Goal: Information Seeking & Learning: Learn about a topic

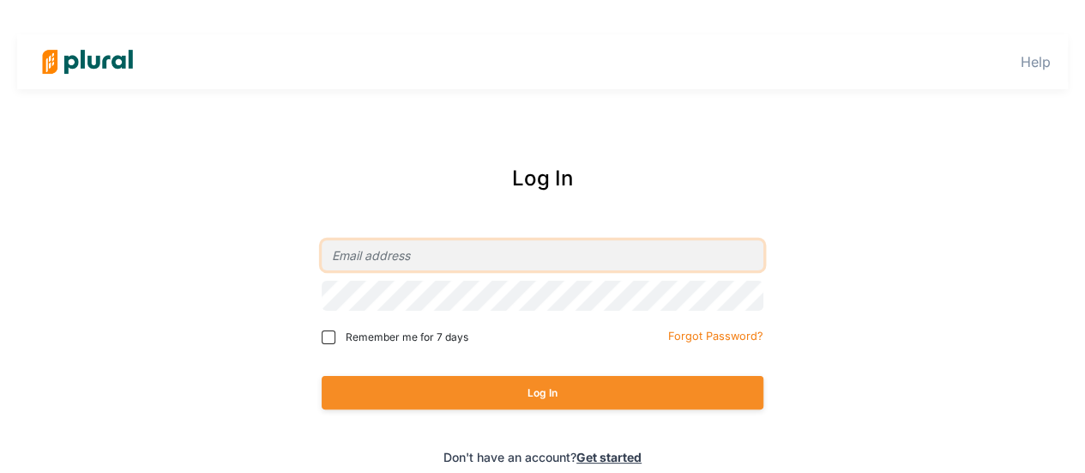
click at [404, 260] on input "email" at bounding box center [543, 255] width 442 height 30
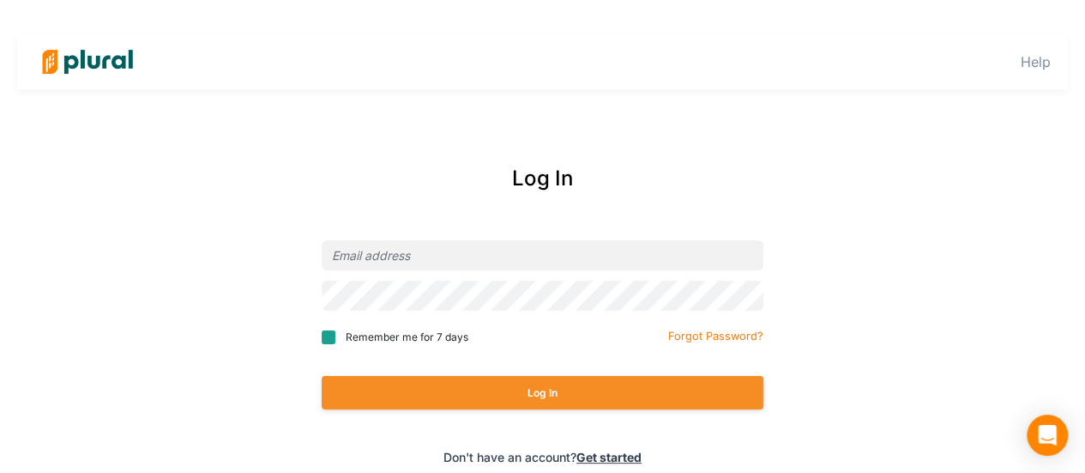
click at [330, 337] on input "Remember me for 7 days" at bounding box center [329, 337] width 14 height 14
checkbox input "true"
click at [417, 260] on input "email" at bounding box center [543, 255] width 442 height 30
type input "dlieb@ap.org"
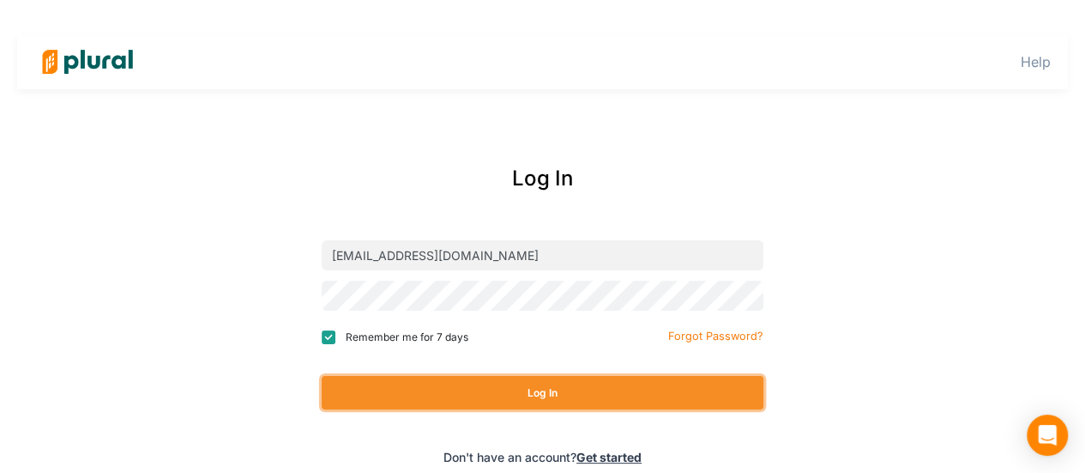
click at [528, 395] on button "Log In" at bounding box center [543, 392] width 442 height 33
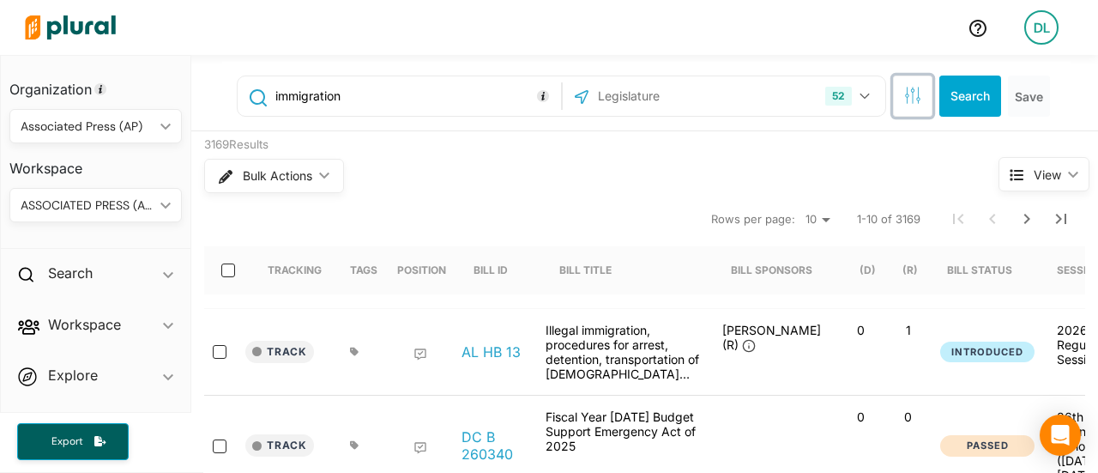
click at [908, 105] on button "button" at bounding box center [912, 95] width 39 height 41
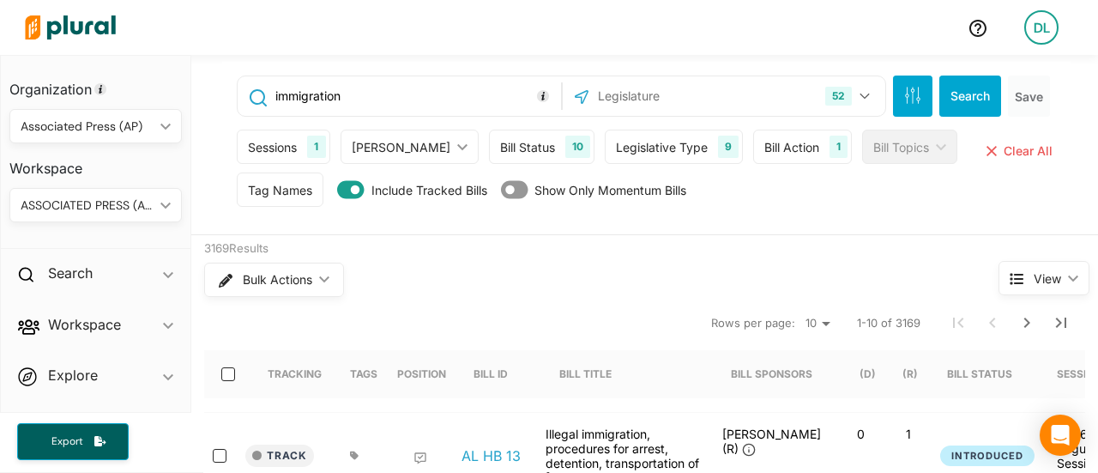
click at [506, 147] on div "Bill Status" at bounding box center [527, 147] width 55 height 18
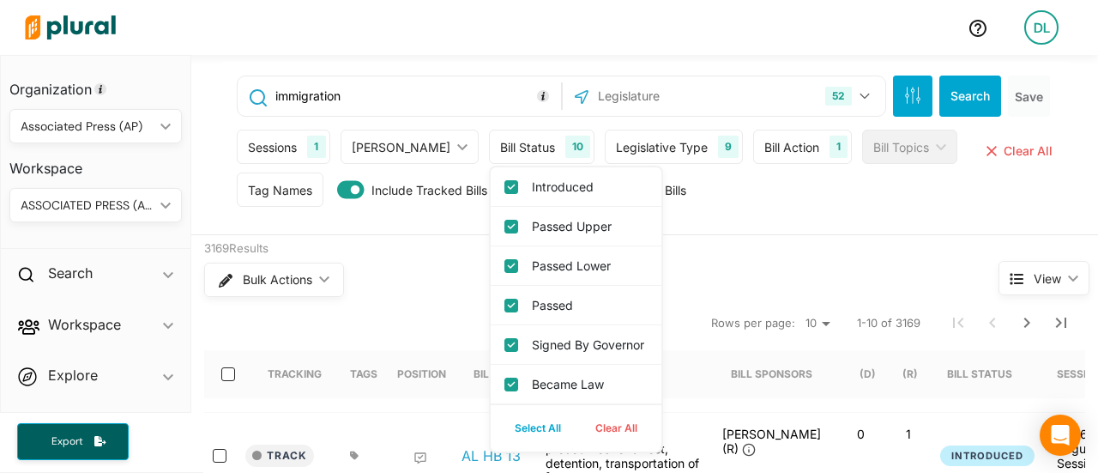
click at [578, 427] on button "Clear All" at bounding box center [616, 428] width 76 height 26
checkbox input "false"
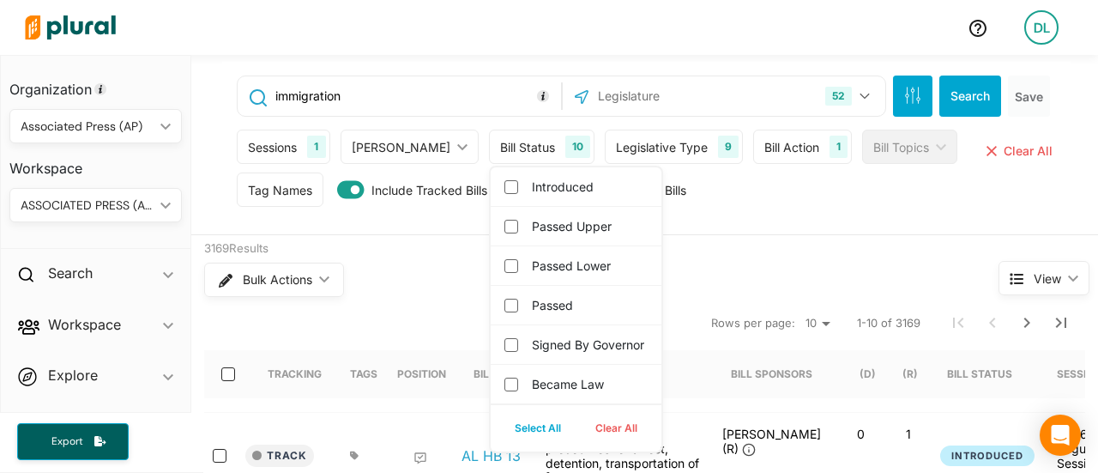
checkbox governor "false"
checkbox input "false"
checkbox committee "false"
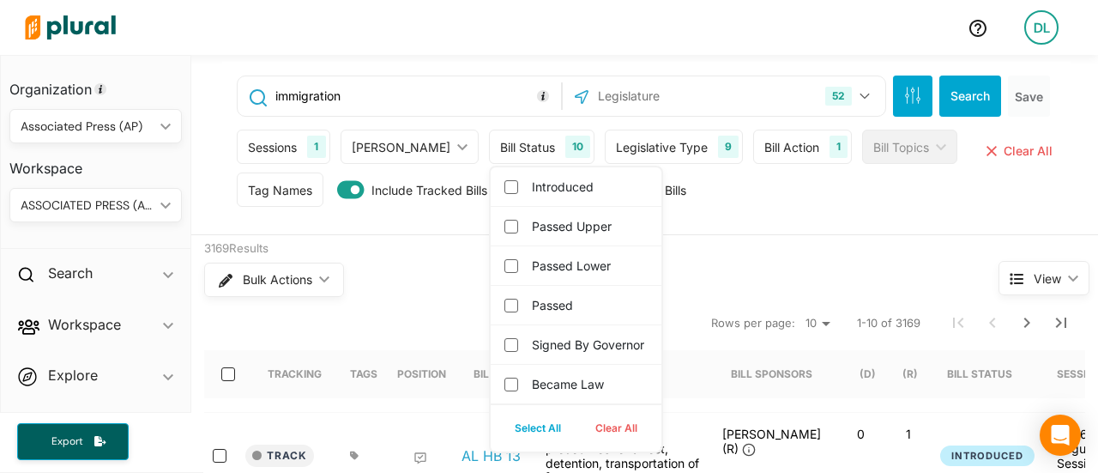
checkbox input "false"
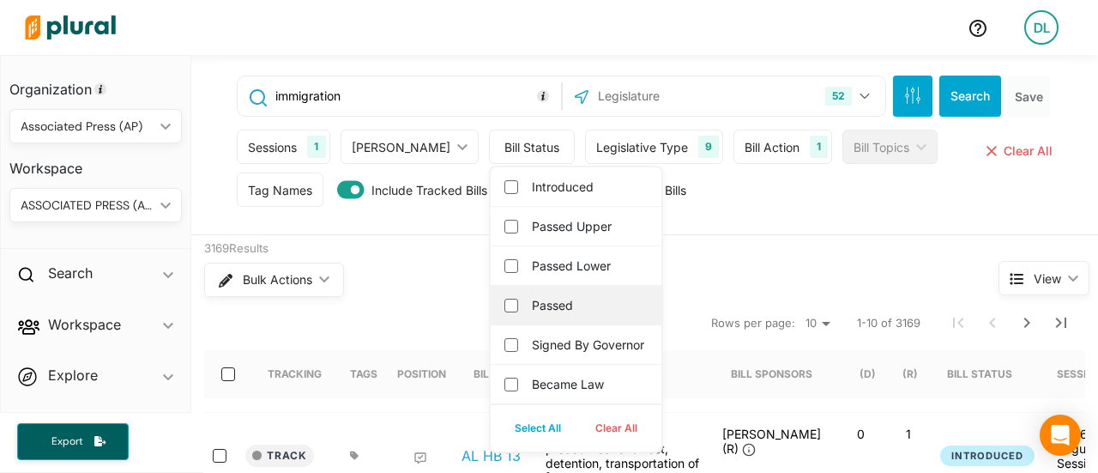
click at [491, 311] on div "Passed" at bounding box center [576, 305] width 171 height 39
click at [504, 310] on input "Passed" at bounding box center [511, 305] width 14 height 14
checkbox input "true"
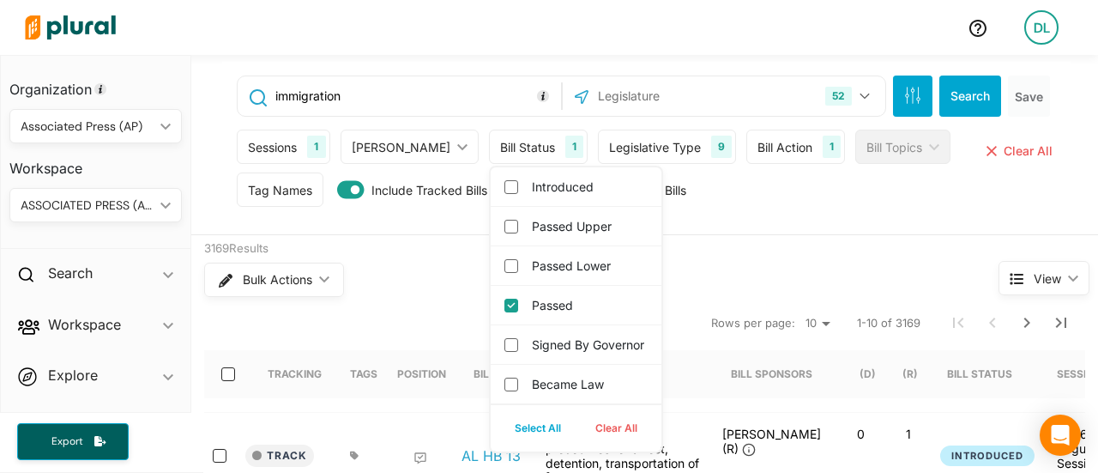
click at [509, 426] on button "Select All" at bounding box center [537, 428] width 81 height 26
checkbox input "true"
checkbox governor "true"
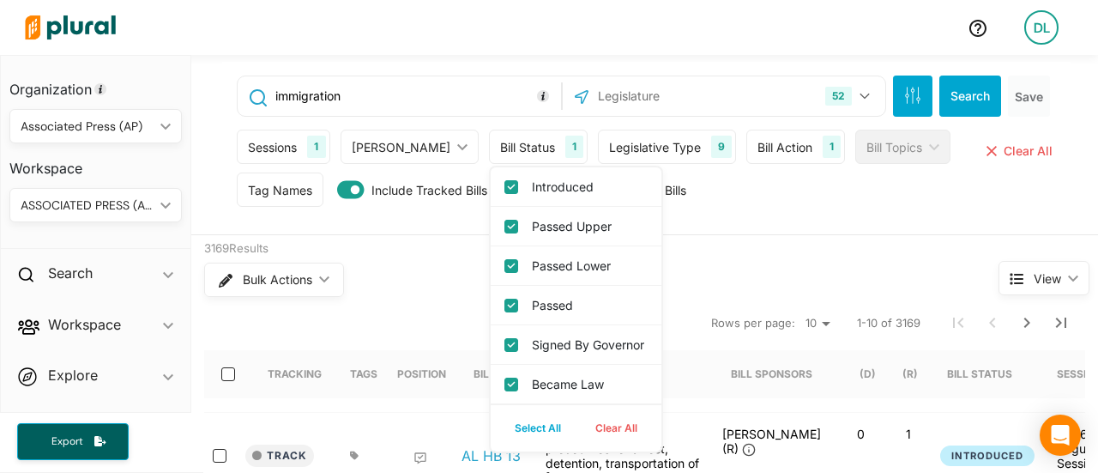
checkbox input "true"
checkbox committee "true"
checkbox input "true"
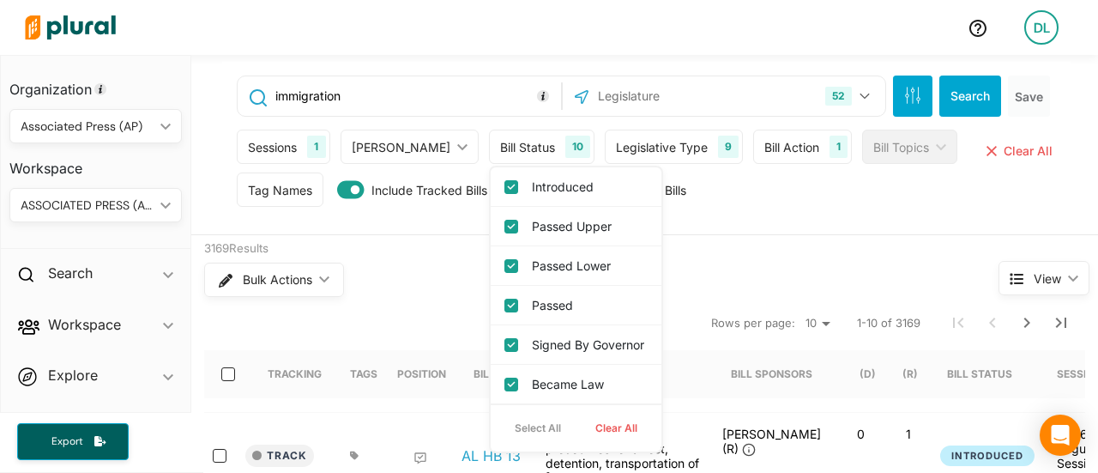
click at [578, 426] on button "Clear All" at bounding box center [616, 428] width 76 height 26
checkbox input "false"
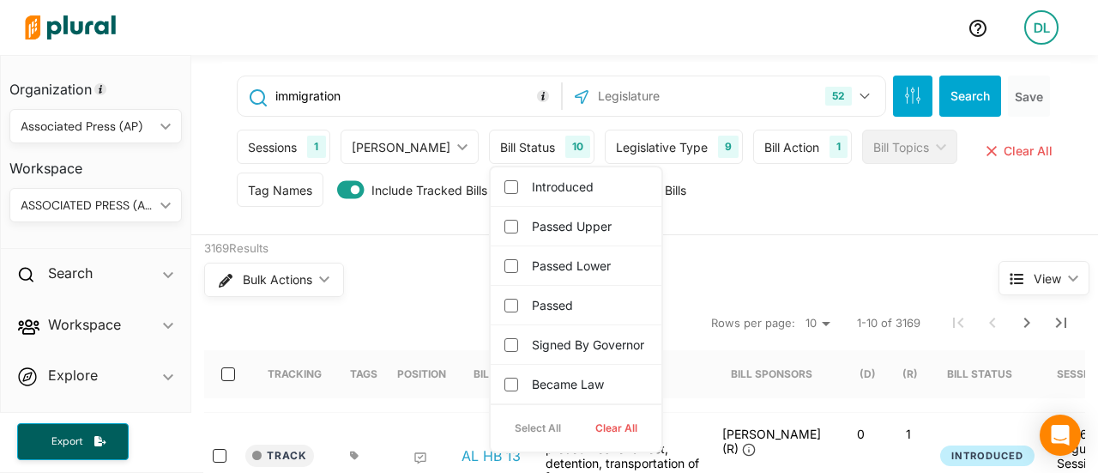
checkbox governor "false"
checkbox input "false"
checkbox committee "false"
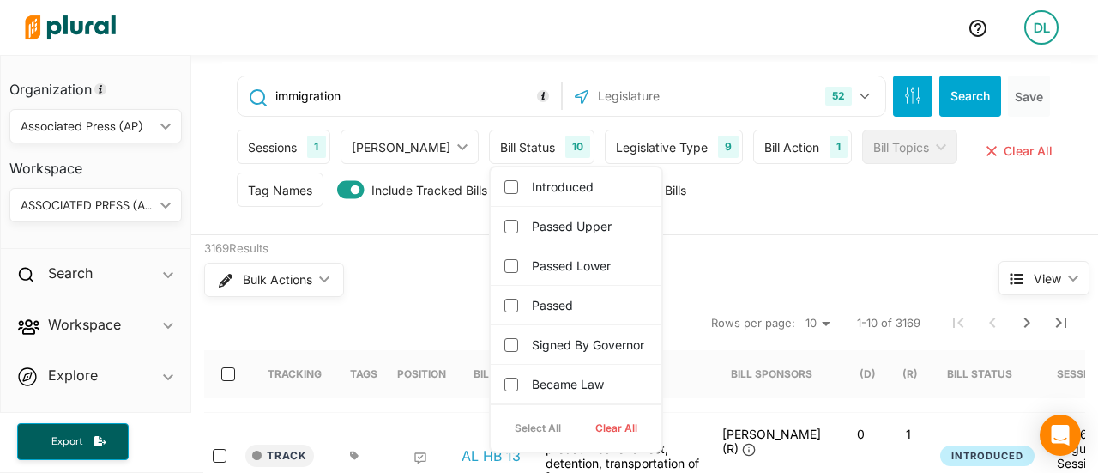
checkbox input "false"
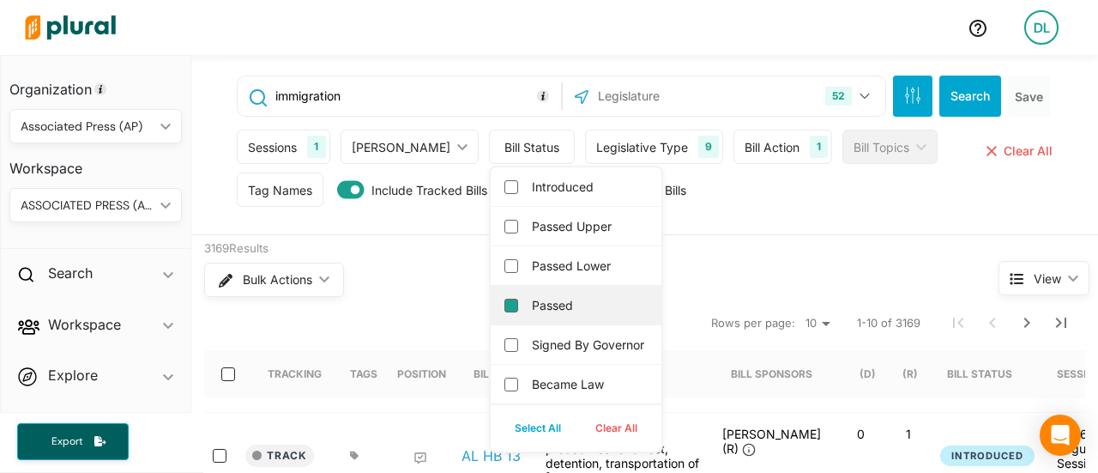
click at [504, 306] on input "Passed" at bounding box center [511, 305] width 14 height 14
checkbox input "true"
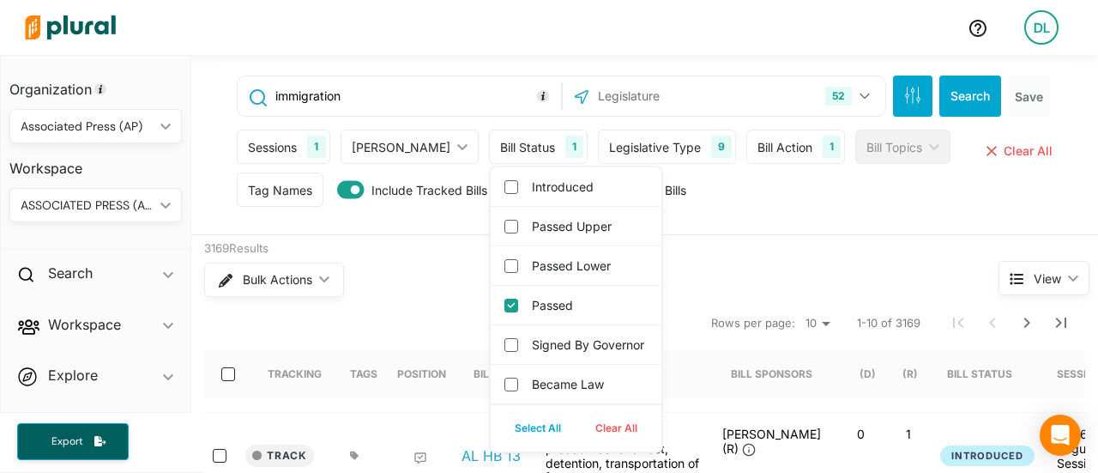
click at [767, 240] on div "3169 Results" at bounding box center [569, 248] width 730 height 17
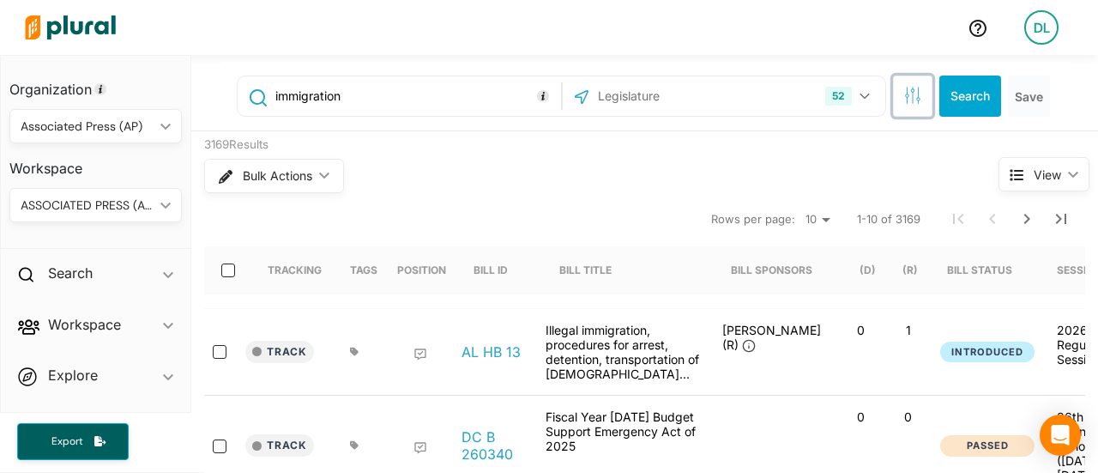
click at [900, 109] on button "button" at bounding box center [912, 95] width 39 height 41
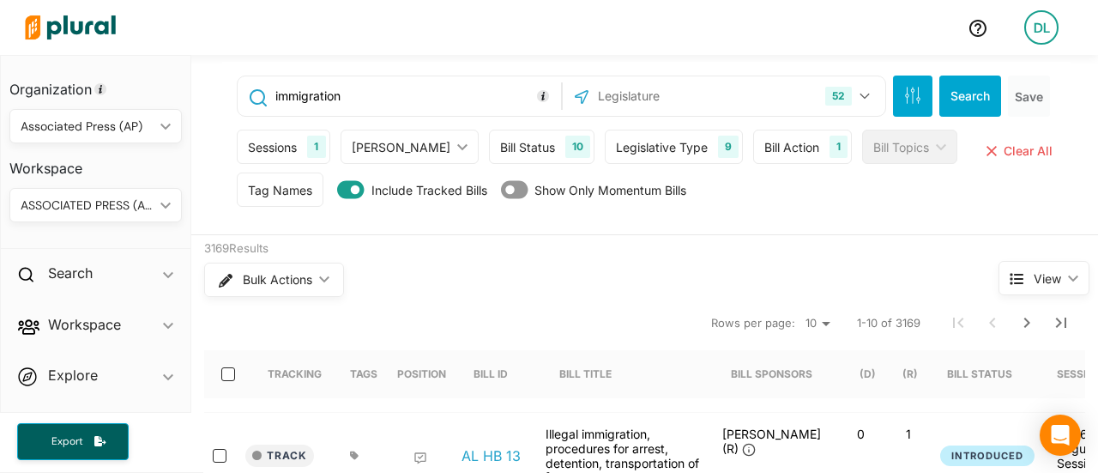
click at [565, 147] on div "10" at bounding box center [577, 146] width 25 height 22
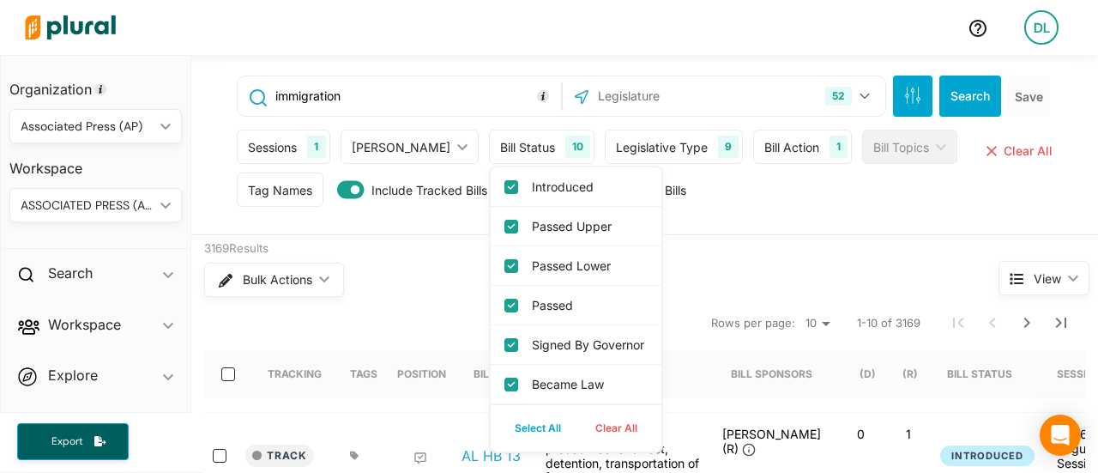
click at [581, 424] on button "Clear All" at bounding box center [616, 428] width 76 height 26
checkbox input "false"
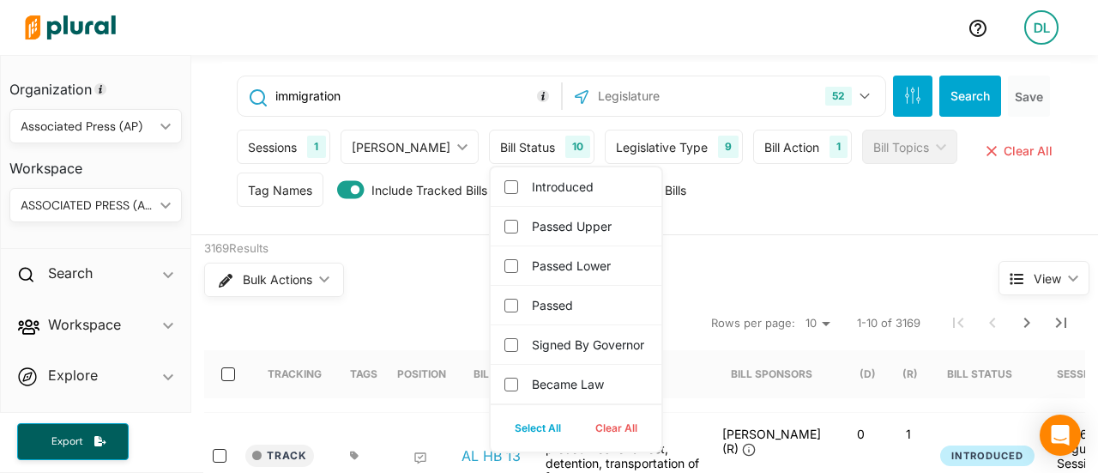
checkbox governor "false"
checkbox input "false"
checkbox committee "false"
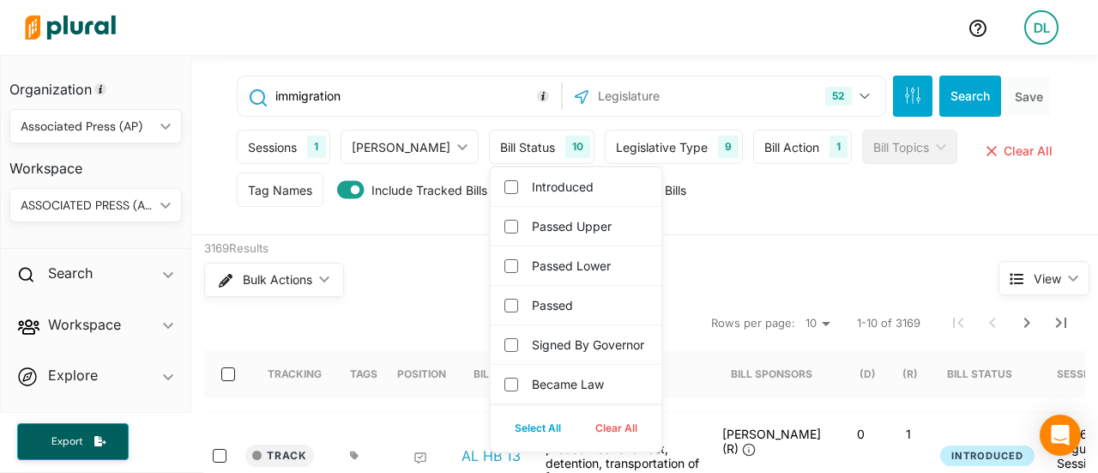
checkbox input "false"
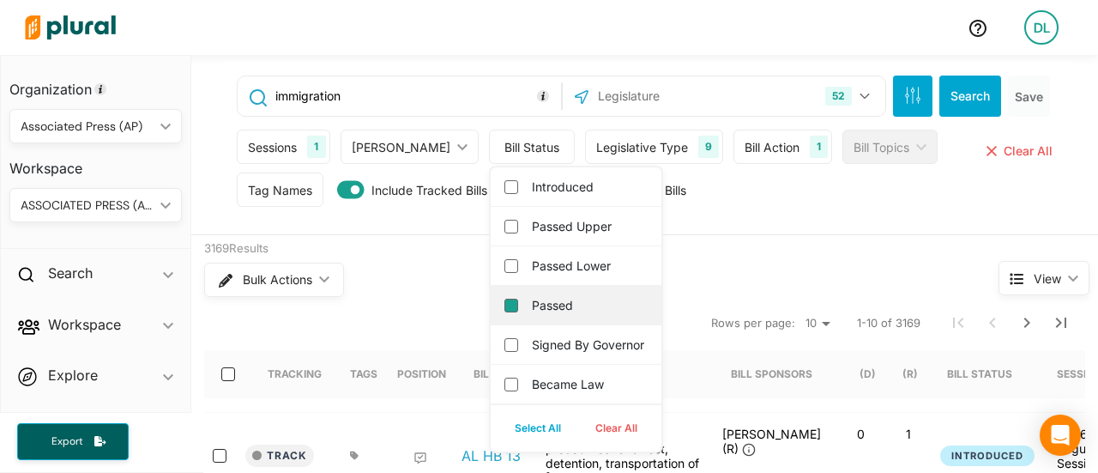
click at [504, 303] on input "Passed" at bounding box center [511, 305] width 14 height 14
checkbox input "true"
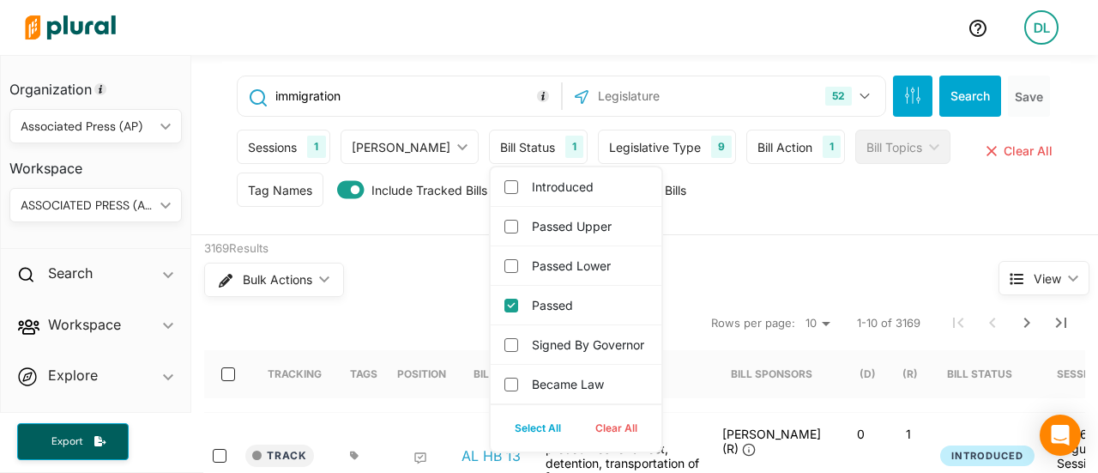
click at [787, 214] on div "Tag Names Tag Names close Any of Selected ic_keyboard_arrow_down Any of Selecte…" at bounding box center [646, 193] width 819 height 43
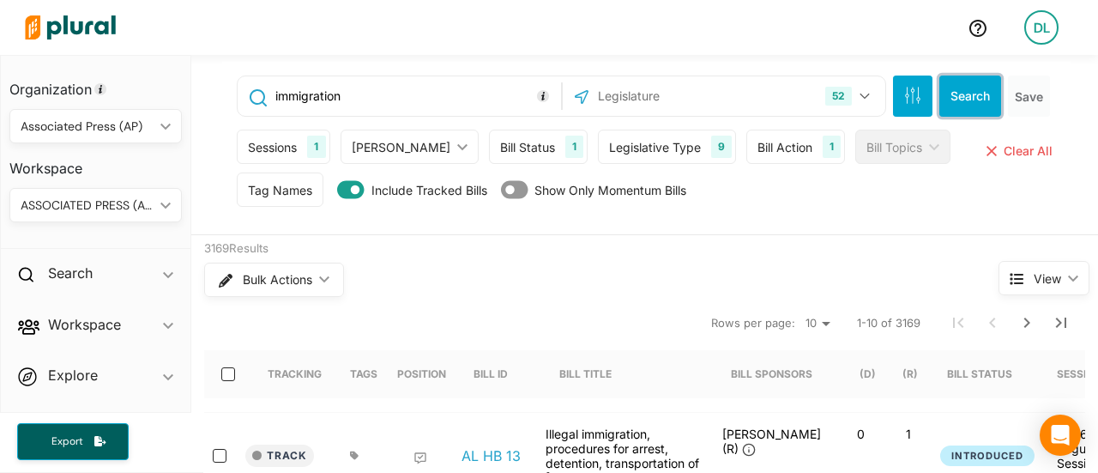
click at [947, 88] on button "Search" at bounding box center [970, 95] width 62 height 41
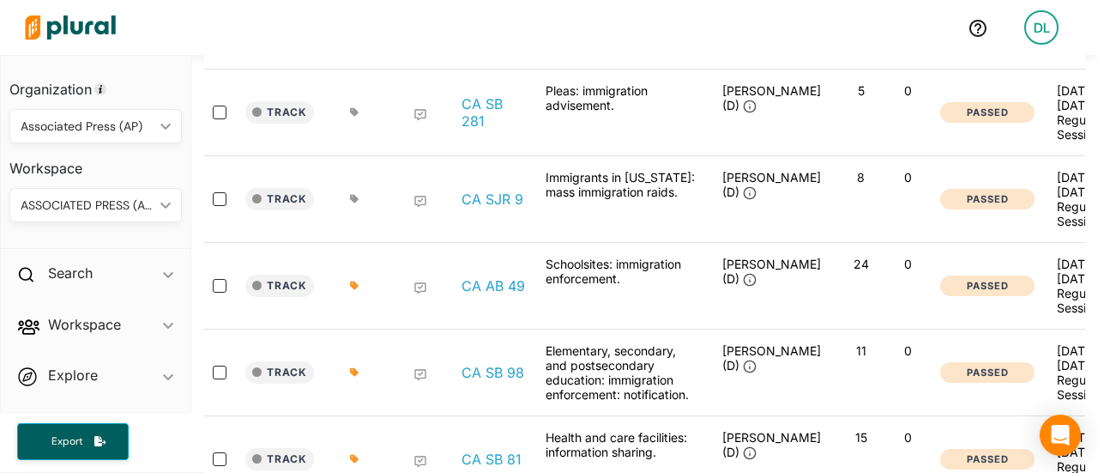
scroll to position [792, 0]
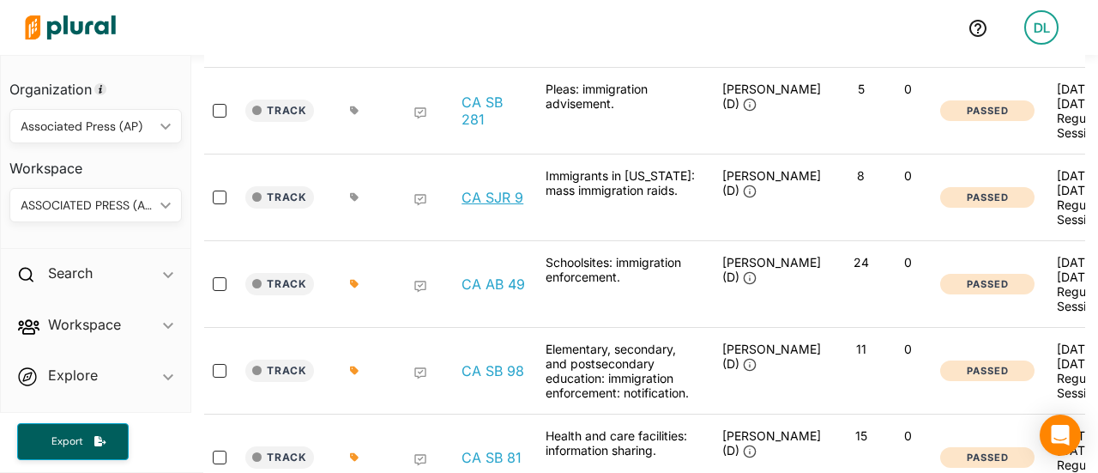
click at [505, 193] on link "CA SJR 9" at bounding box center [492, 197] width 62 height 17
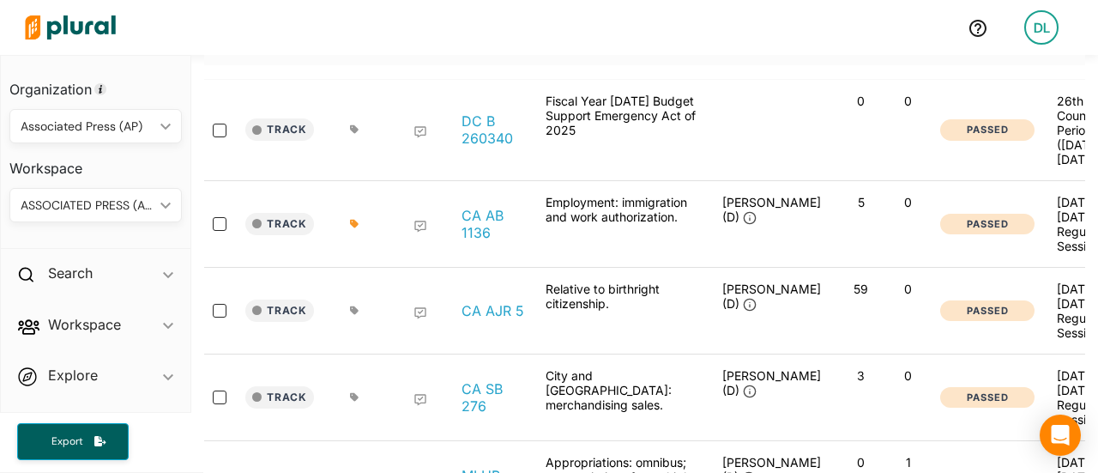
scroll to position [338, 0]
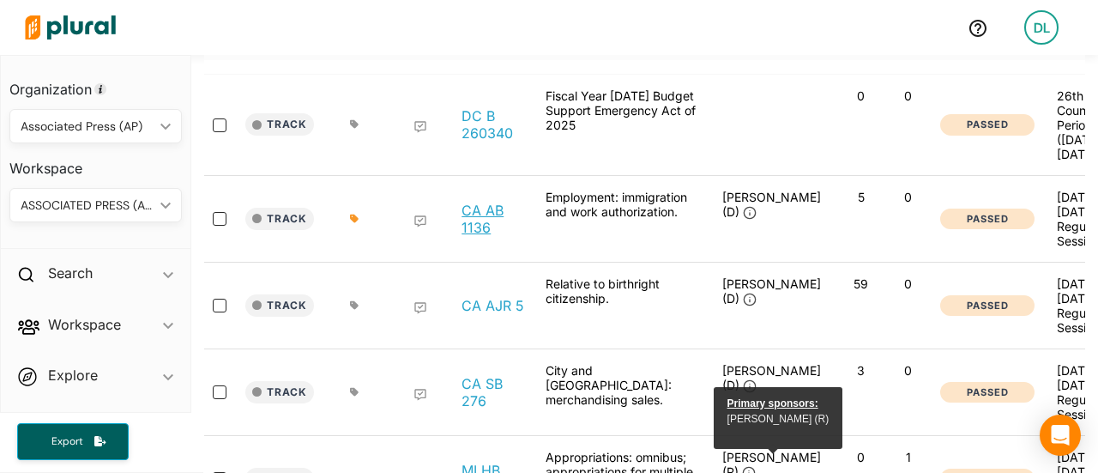
click at [472, 228] on link "CA AB 1136" at bounding box center [493, 219] width 65 height 34
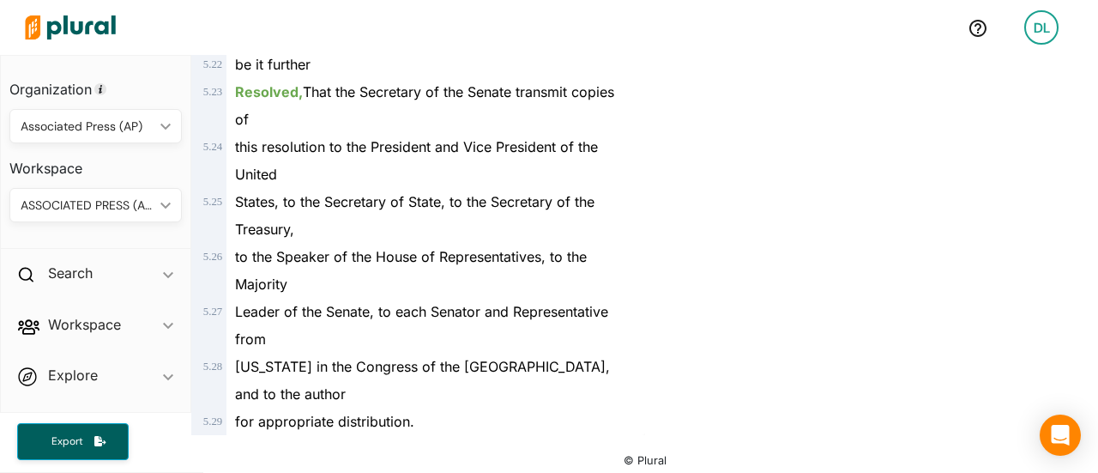
scroll to position [6890, 0]
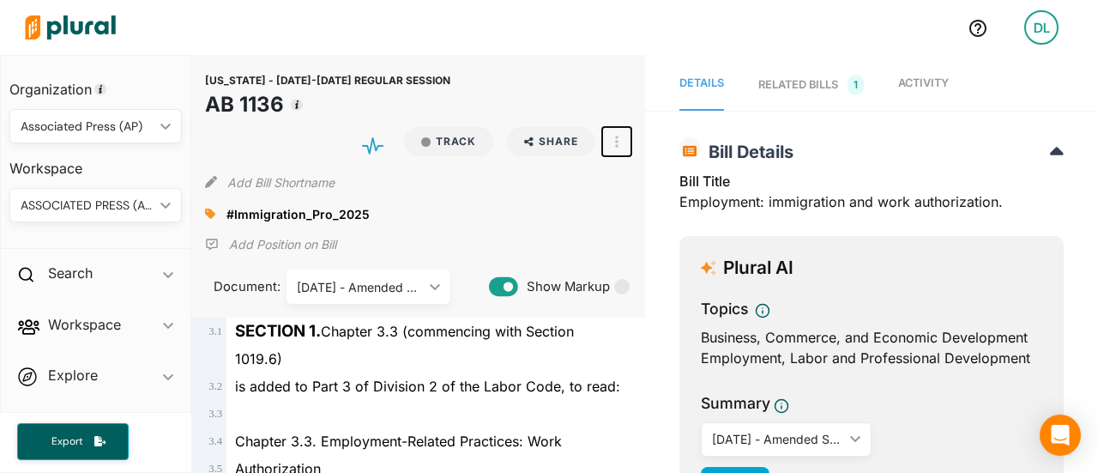
click at [615, 136] on icon "button" at bounding box center [616, 141] width 3 height 12
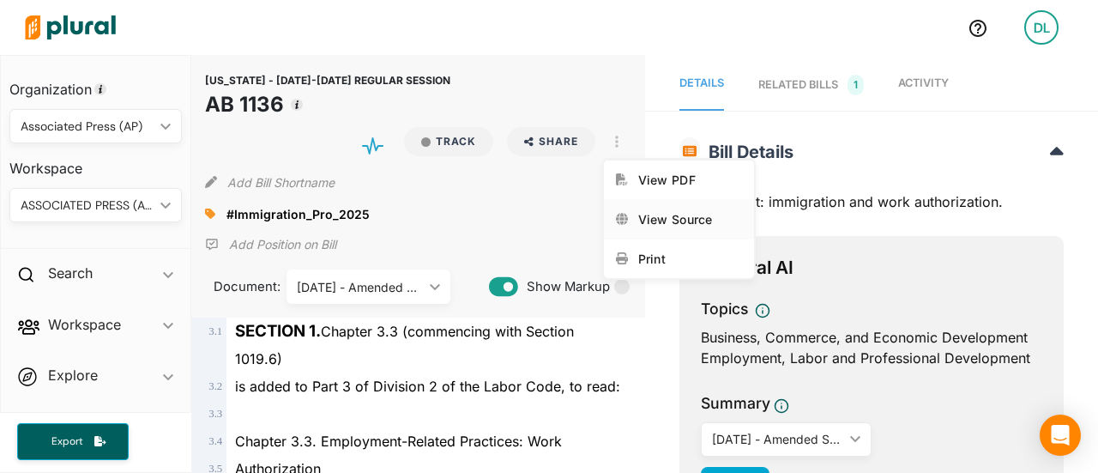
click at [650, 214] on div "View Source" at bounding box center [690, 219] width 104 height 15
